Goal: Task Accomplishment & Management: Manage account settings

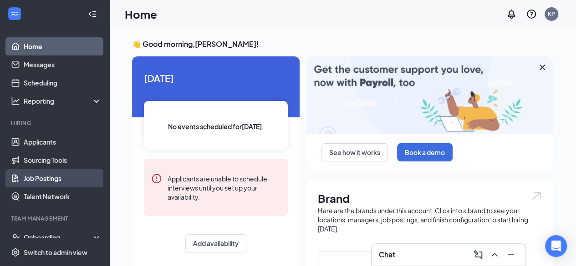
click at [78, 179] on link "Job Postings" at bounding box center [63, 178] width 78 height 18
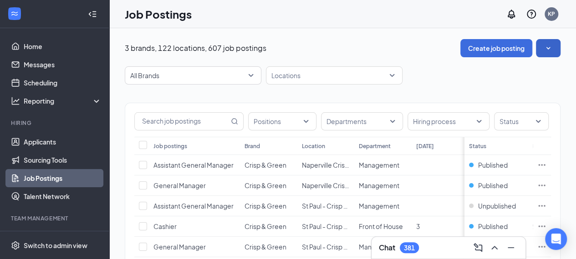
click at [552, 48] on icon "SmallChevronDown" at bounding box center [547, 48] width 9 height 9
drag, startPoint x: 179, startPoint y: 253, endPoint x: 414, endPoint y: 84, distance: 289.7
click at [414, 84] on div "All Brands Locations" at bounding box center [342, 75] width 435 height 18
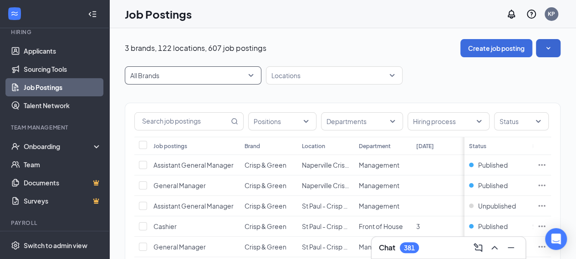
click at [190, 77] on span "All Brands" at bounding box center [188, 75] width 117 height 9
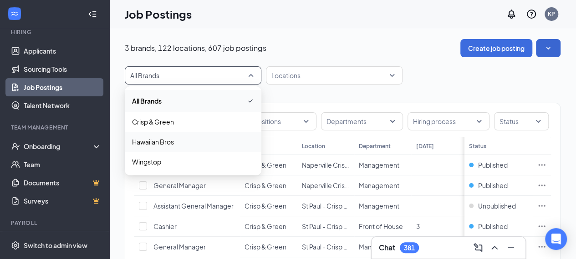
click at [164, 139] on p "Hawaiian Bros" at bounding box center [153, 141] width 42 height 9
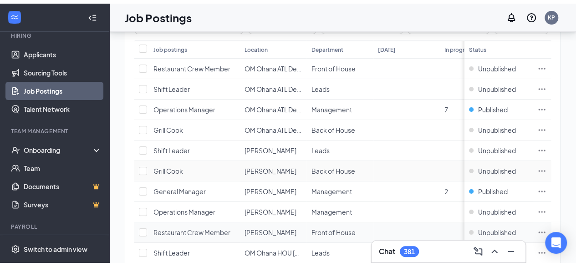
scroll to position [87, 0]
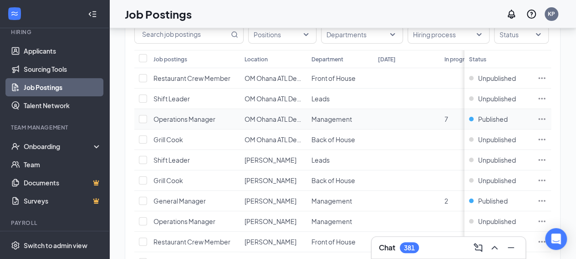
click at [202, 123] on td "Operations Manager" at bounding box center [194, 119] width 91 height 20
click at [325, 123] on td "Management" at bounding box center [339, 119] width 66 height 20
click at [198, 122] on span "Operations Manager" at bounding box center [184, 119] width 62 height 8
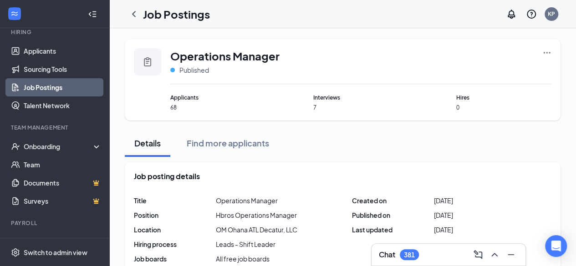
click at [548, 54] on icon "Ellipses" at bounding box center [546, 52] width 9 height 9
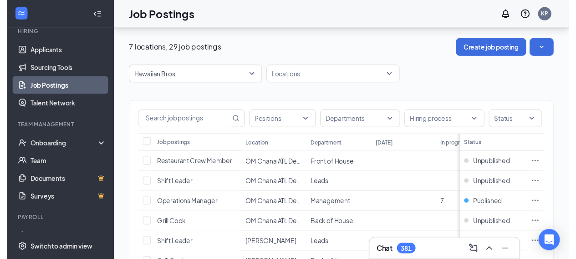
scroll to position [87, 0]
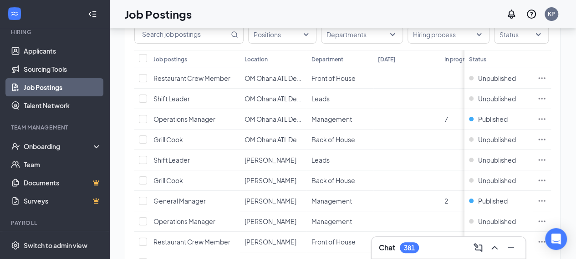
click at [0, 5] on div at bounding box center [54, 14] width 109 height 28
